Goal: Transaction & Acquisition: Purchase product/service

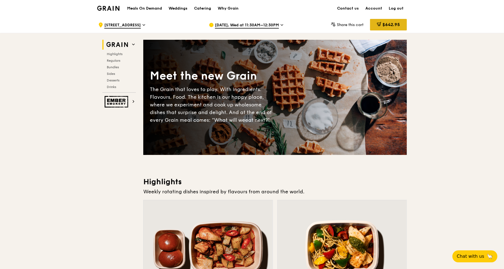
click at [388, 25] on span "$642.95" at bounding box center [391, 24] width 18 height 5
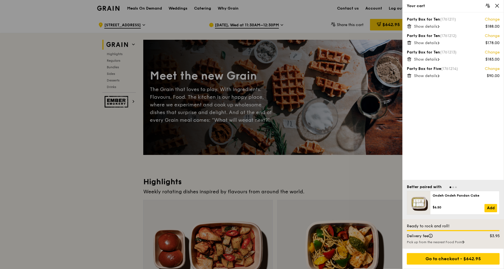
click at [433, 75] on span "Show details" at bounding box center [425, 76] width 23 height 5
click at [437, 58] on span "Show details" at bounding box center [425, 59] width 23 height 5
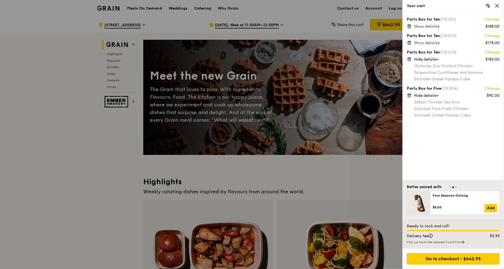
click at [437, 43] on span "Show details" at bounding box center [425, 43] width 23 height 5
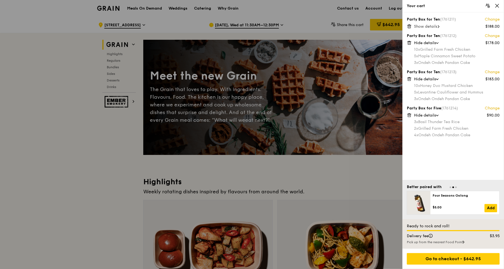
click at [439, 24] on span at bounding box center [439, 26] width 2 height 5
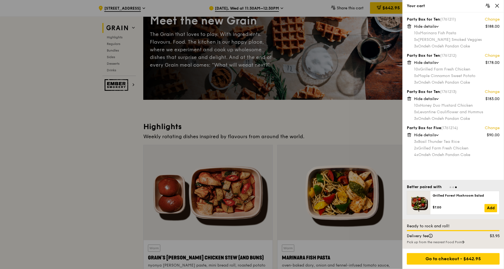
scroll to position [57, 0]
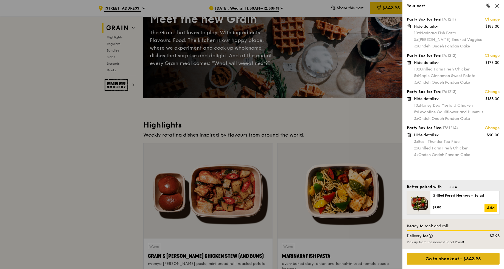
click at [452, 258] on div "Go to checkout - $642.95" at bounding box center [453, 259] width 93 height 12
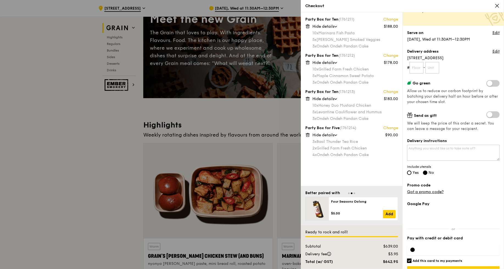
scroll to position [35, 0]
click at [433, 192] on link "Got a promo code?" at bounding box center [425, 191] width 36 height 5
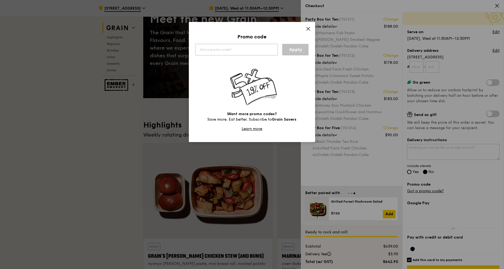
click at [210, 49] on input "text" at bounding box center [236, 50] width 82 height 12
type input "WELCOMEFEAST"
click at [296, 47] on link "Apply" at bounding box center [295, 50] width 26 height 12
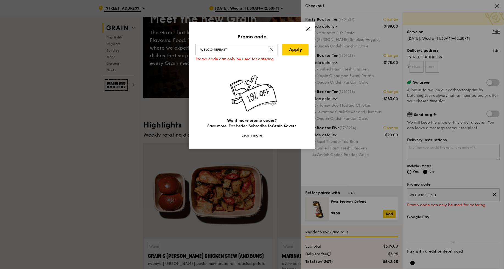
click at [308, 27] on icon at bounding box center [308, 28] width 5 height 5
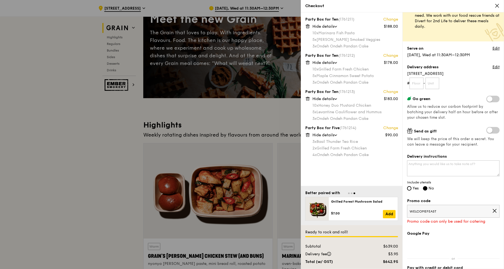
scroll to position [0, 0]
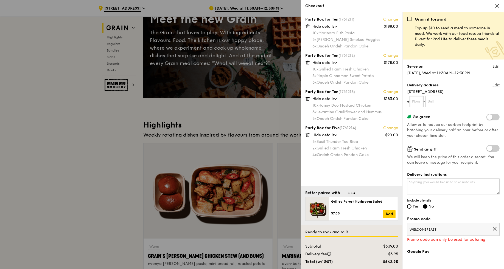
click at [420, 100] on input "text" at bounding box center [416, 102] width 14 height 12
type input "01"
click at [432, 102] on input "text" at bounding box center [432, 102] width 14 height 12
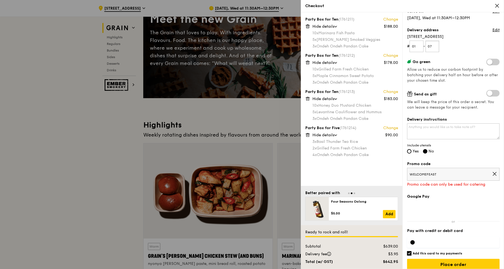
scroll to position [55, 0]
type input "07"
click at [444, 129] on textarea "Delivery instructions" at bounding box center [453, 131] width 92 height 16
type textarea "C"
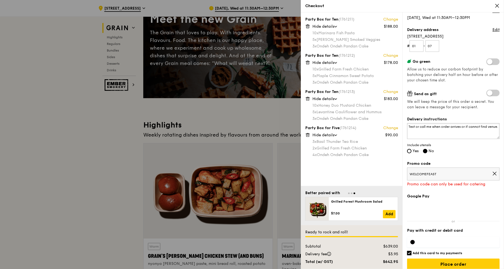
scroll to position [60, 0]
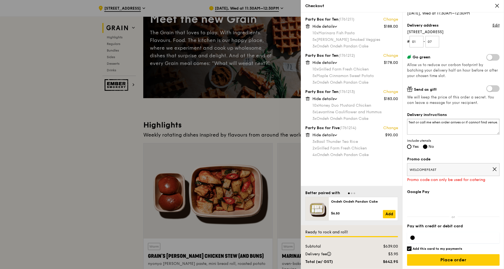
type textarea "Text or call me when order arrives or if cannot find venue."
click at [431, 236] on iframe at bounding box center [457, 238] width 77 height 4
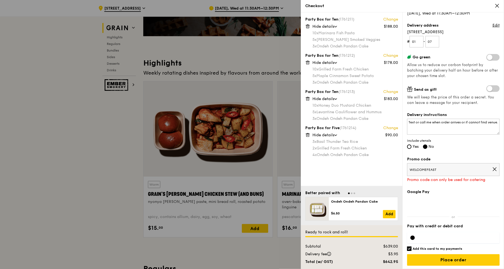
scroll to position [119, 0]
click at [411, 247] on input "Add this card to my payments" at bounding box center [409, 249] width 4 height 4
checkbox input "false"
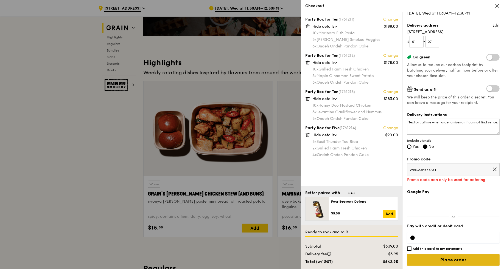
click at [449, 255] on input "Place order" at bounding box center [453, 260] width 92 height 12
click at [471, 255] on input "Place order" at bounding box center [453, 260] width 92 height 12
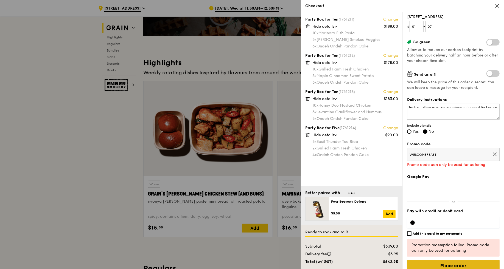
scroll to position [81, 0]
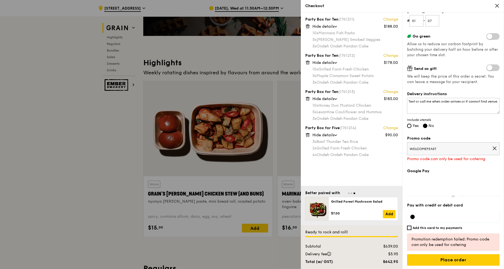
click at [492, 147] on icon at bounding box center [494, 148] width 5 height 5
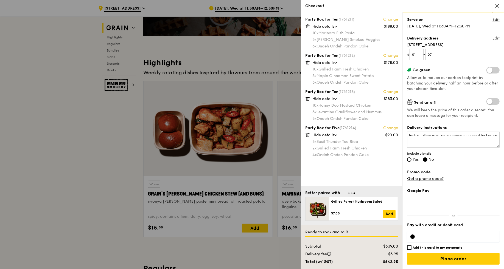
scroll to position [46, 0]
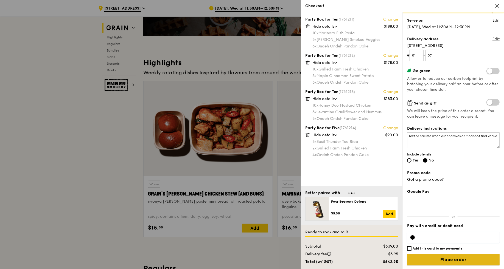
click at [435, 257] on input "Place order" at bounding box center [453, 260] width 92 height 12
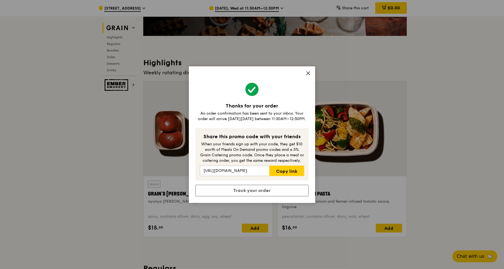
click at [9, 113] on div "Thanks for your order An order confirmation has been sent to your inbox. Your o…" at bounding box center [252, 134] width 504 height 269
